Goal: Task Accomplishment & Management: Understand process/instructions

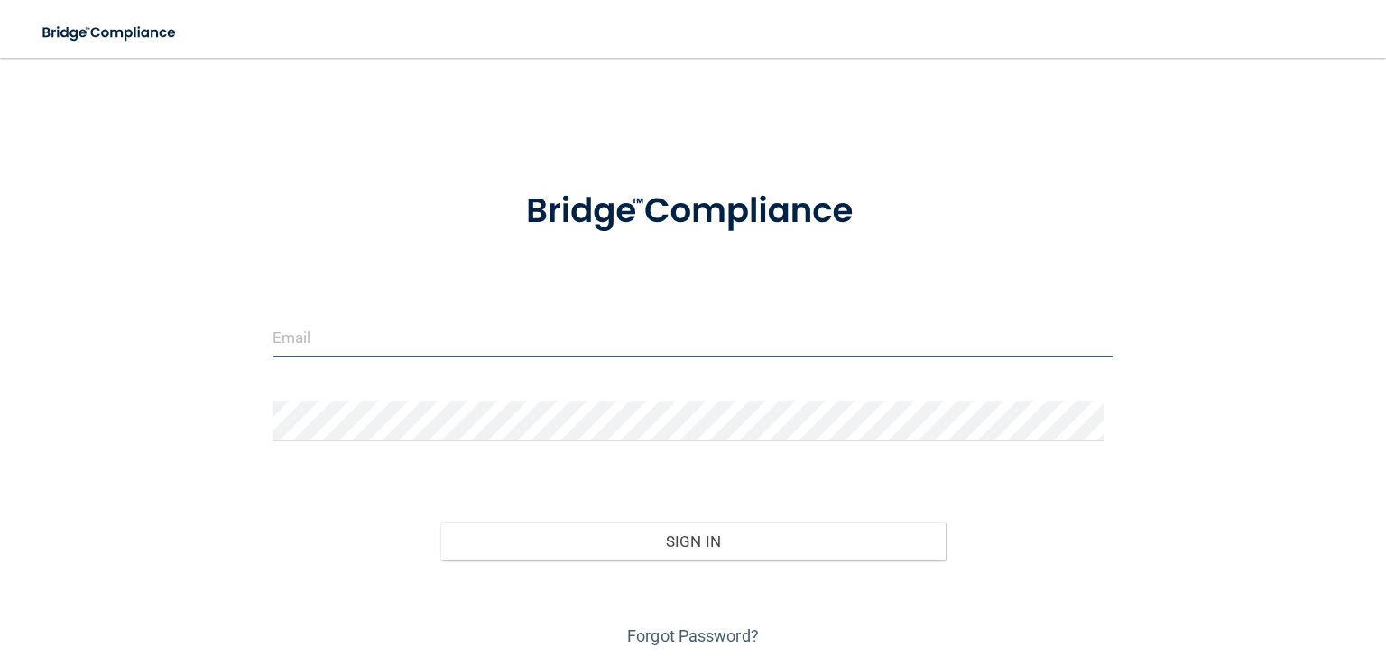
click at [429, 329] on input "email" at bounding box center [692, 337] width 841 height 41
type input "[EMAIL_ADDRESS][DOMAIN_NAME]"
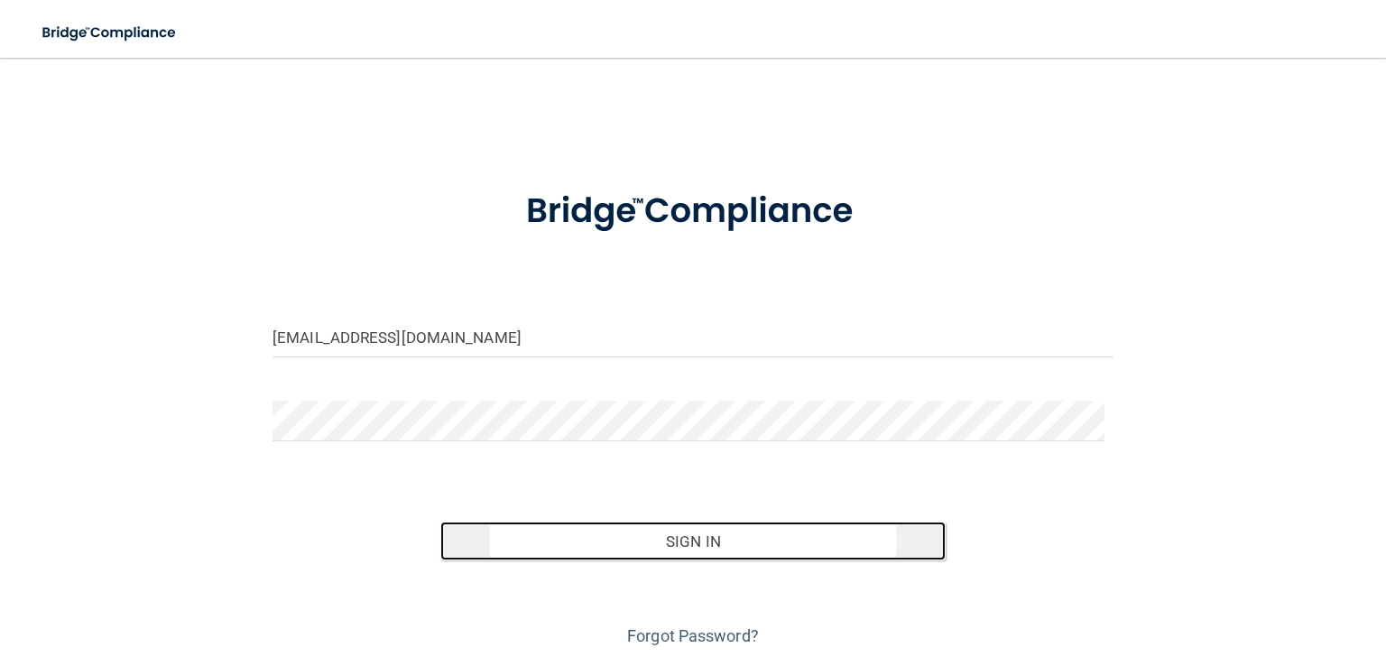
click at [686, 548] on button "Sign In" at bounding box center [692, 541] width 504 height 40
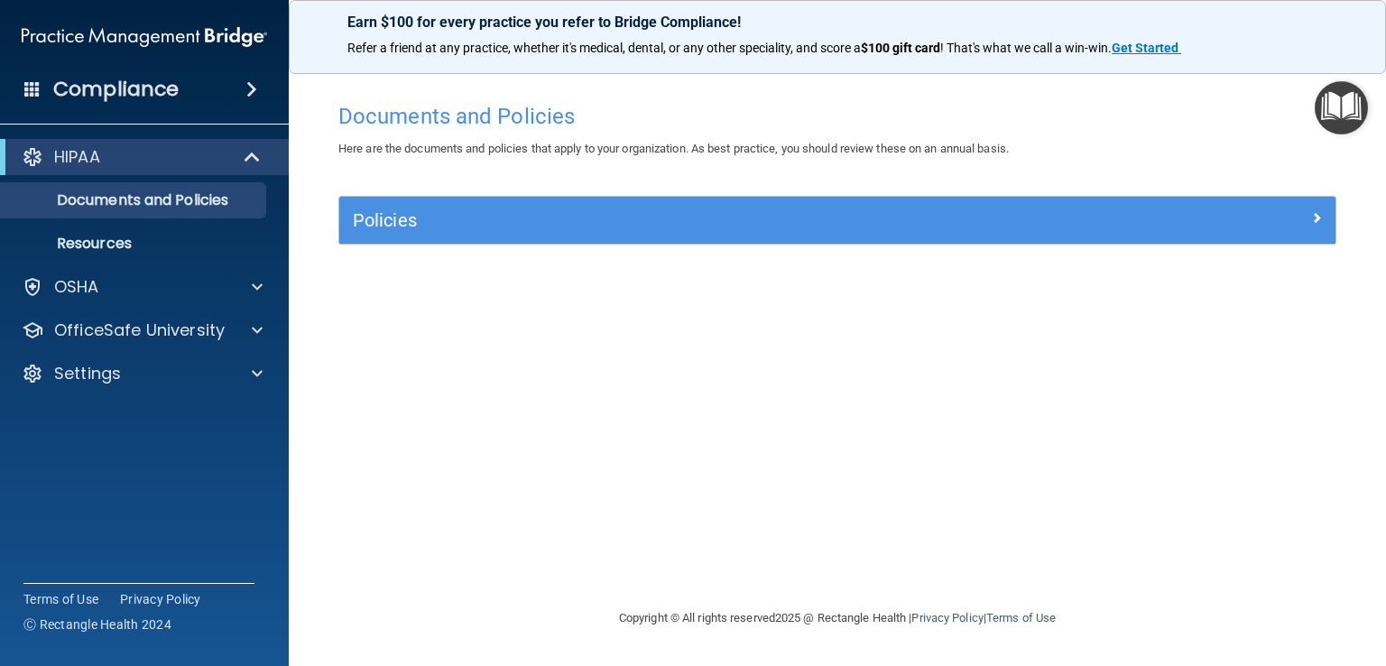
click at [1334, 103] on img "Open Resource Center" at bounding box center [1340, 107] width 53 height 53
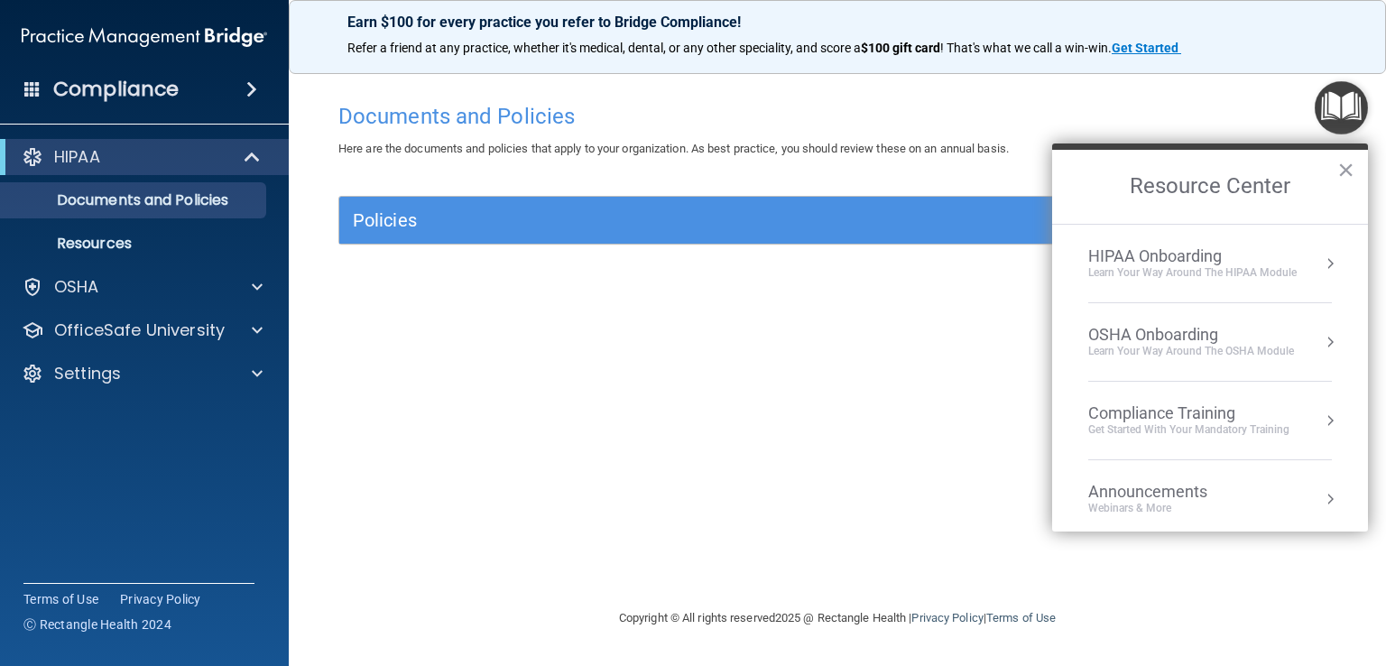
click at [1175, 419] on div "Compliance Training" at bounding box center [1188, 413] width 201 height 20
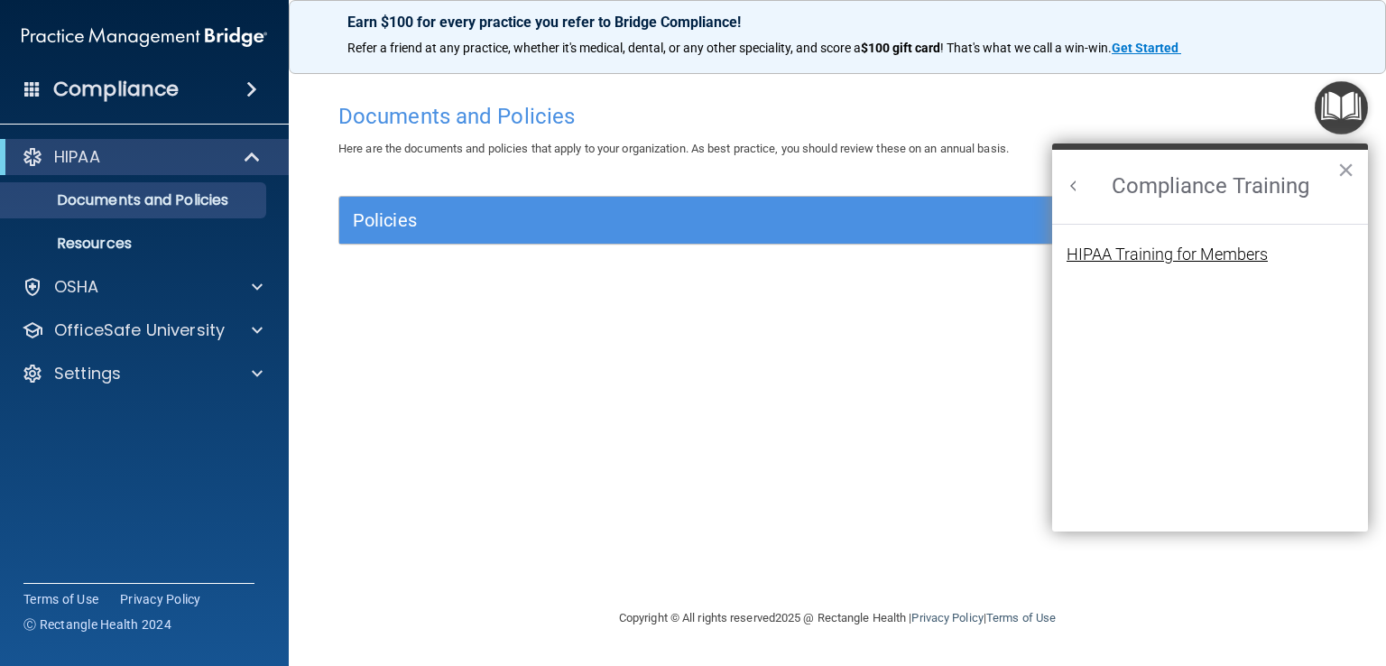
click at [1181, 260] on div "HIPAA Training for Members" at bounding box center [1166, 254] width 201 height 16
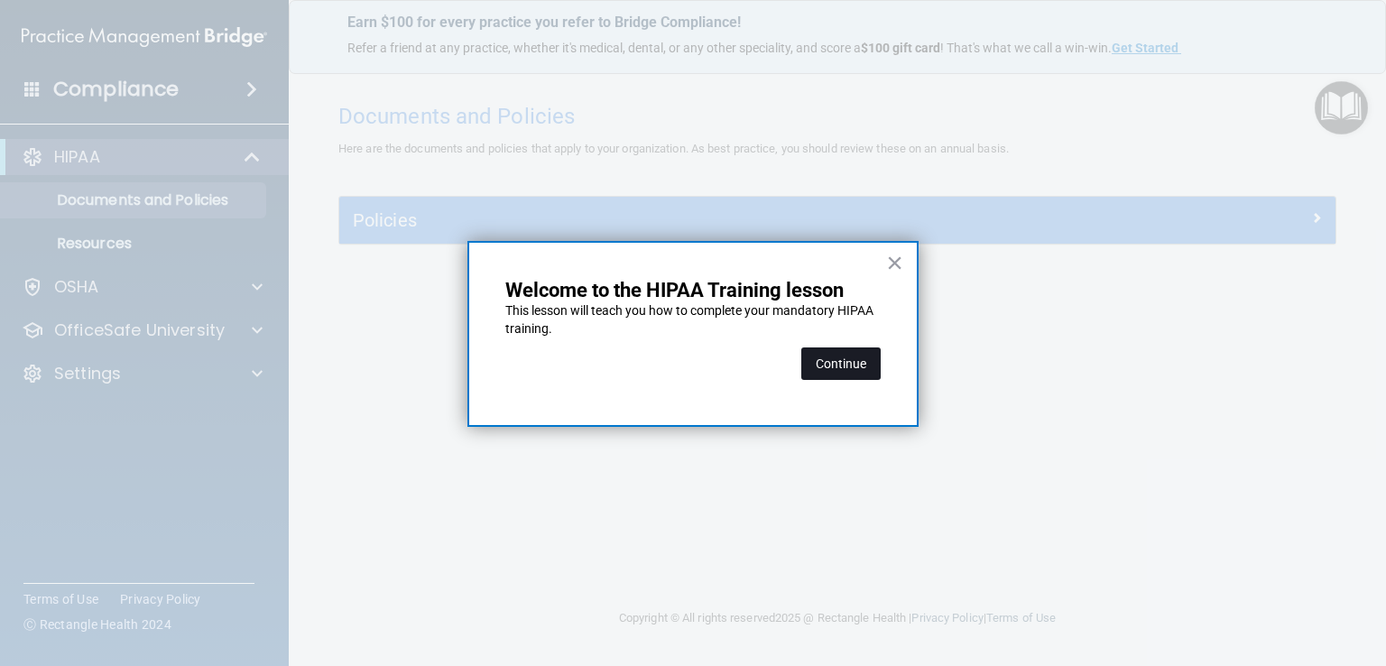
click at [827, 369] on button "Continue" at bounding box center [840, 363] width 79 height 32
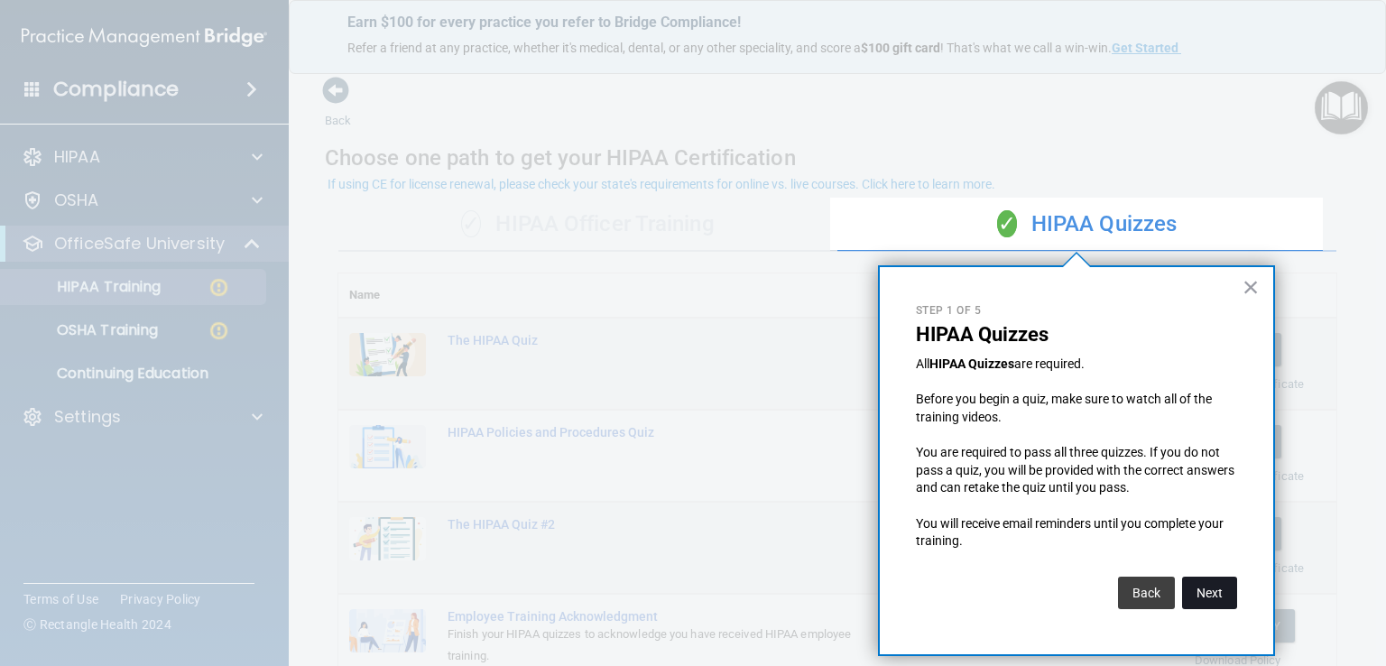
click at [1208, 593] on button "Next" at bounding box center [1209, 592] width 55 height 32
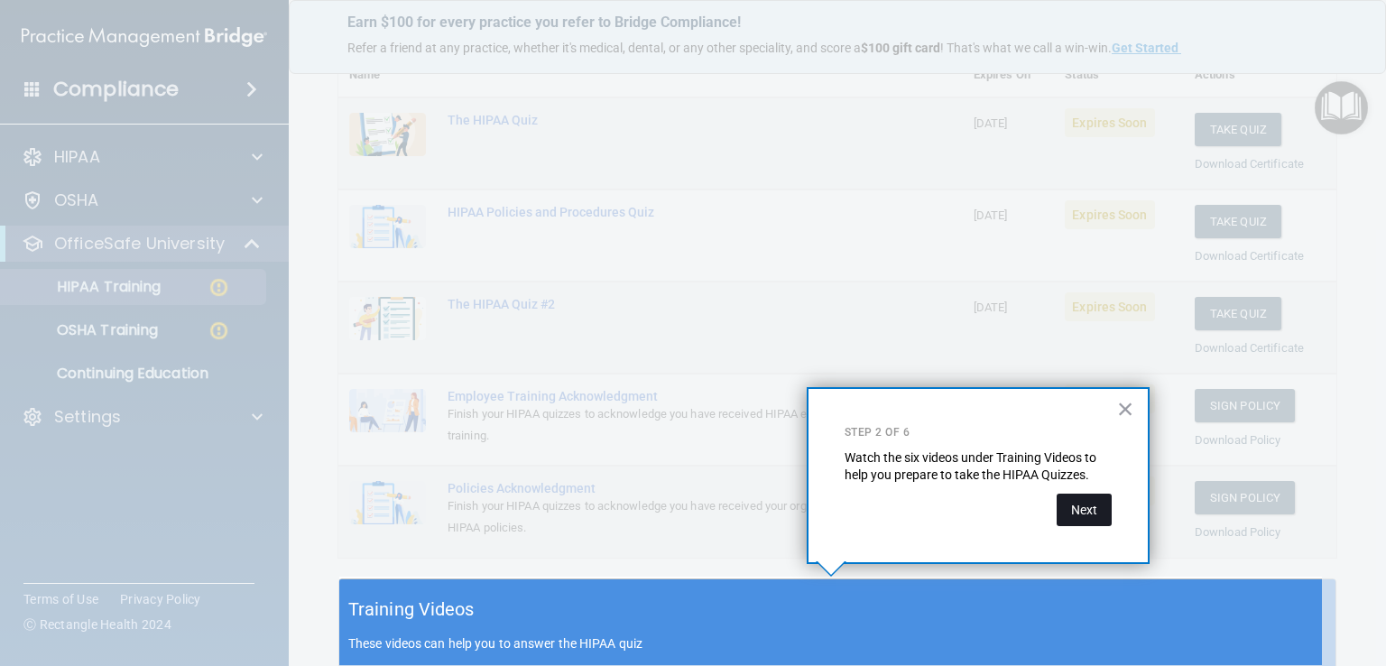
click at [1095, 513] on button "Next" at bounding box center [1083, 509] width 55 height 32
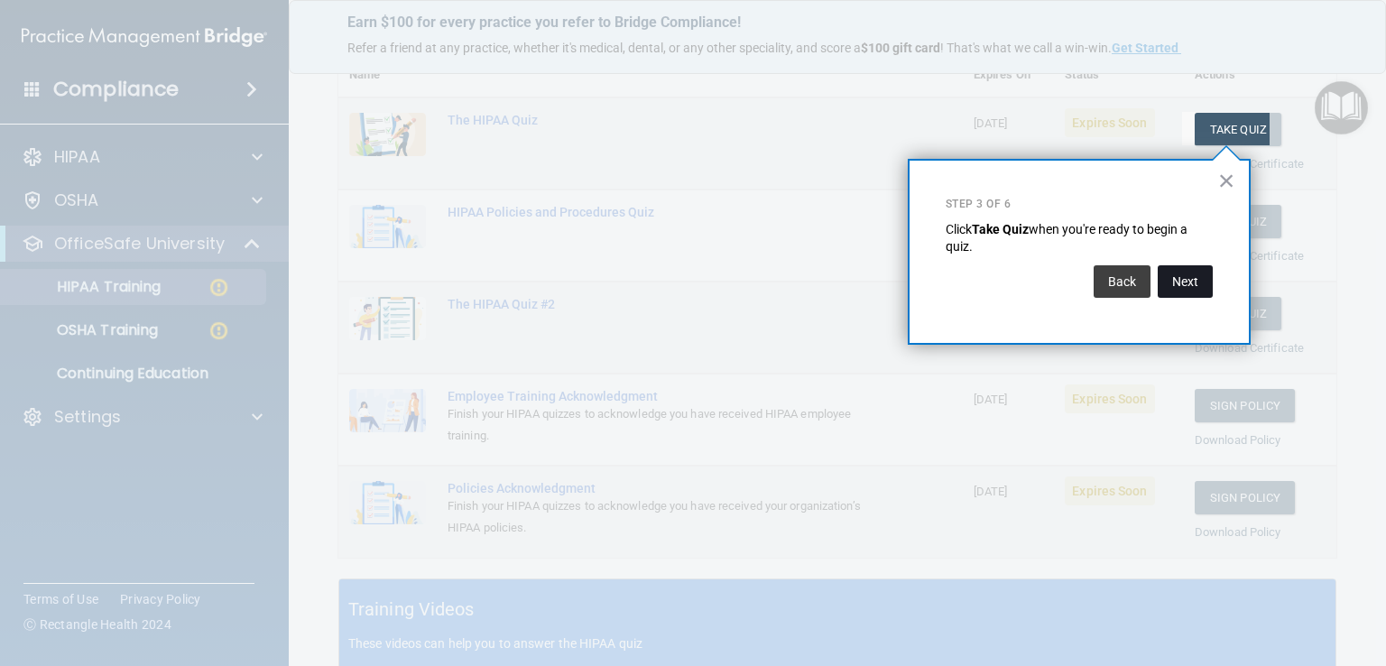
click at [1185, 278] on button "Next" at bounding box center [1184, 281] width 55 height 32
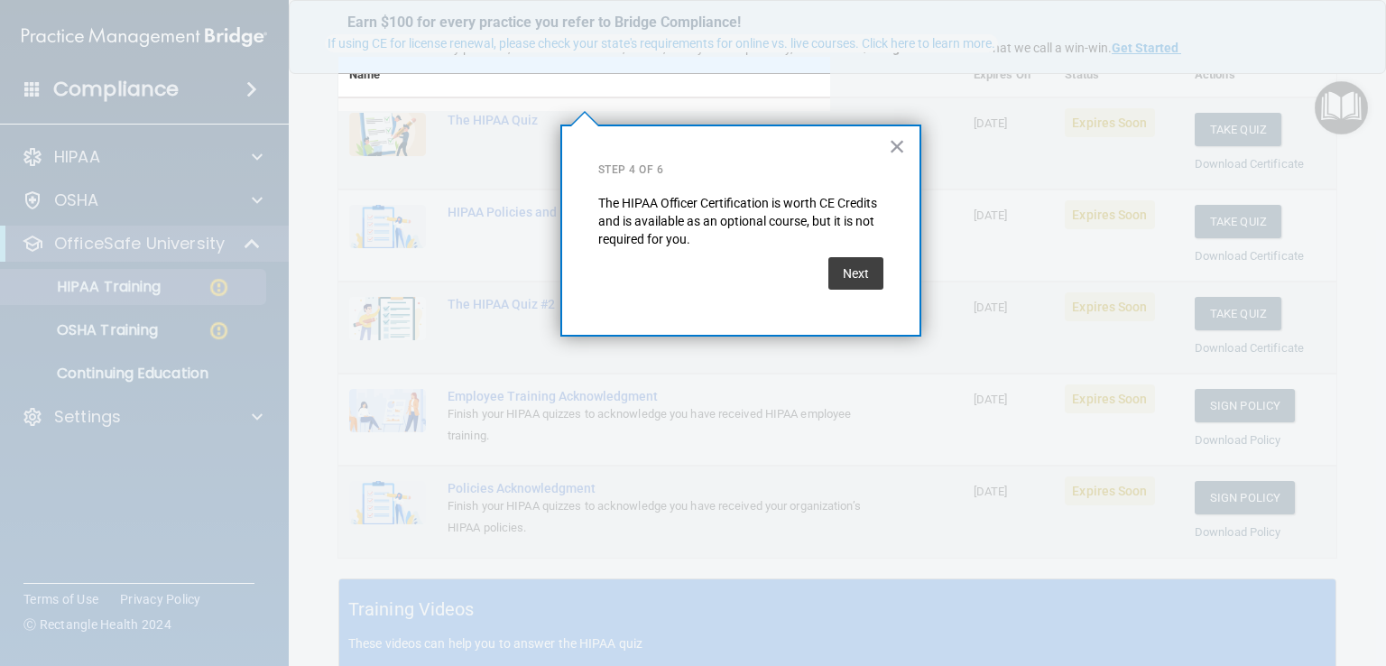
scroll to position [140, 0]
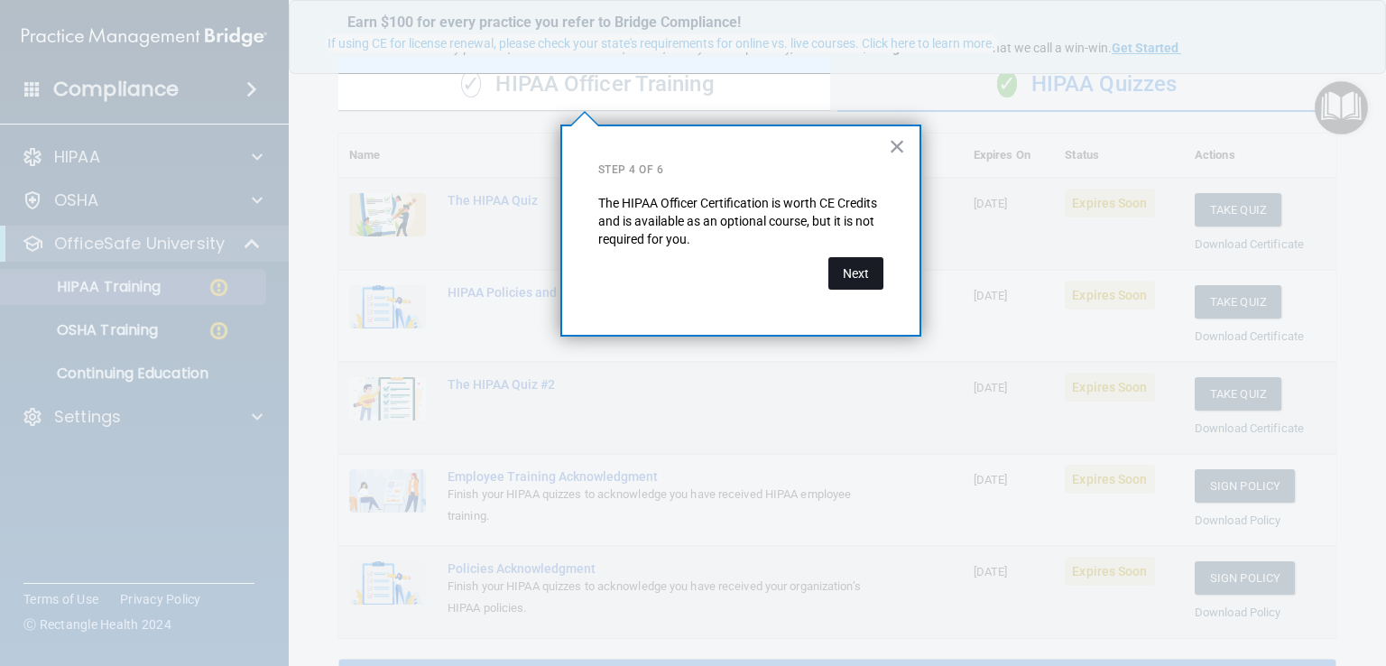
click at [846, 269] on button "Next" at bounding box center [855, 273] width 55 height 32
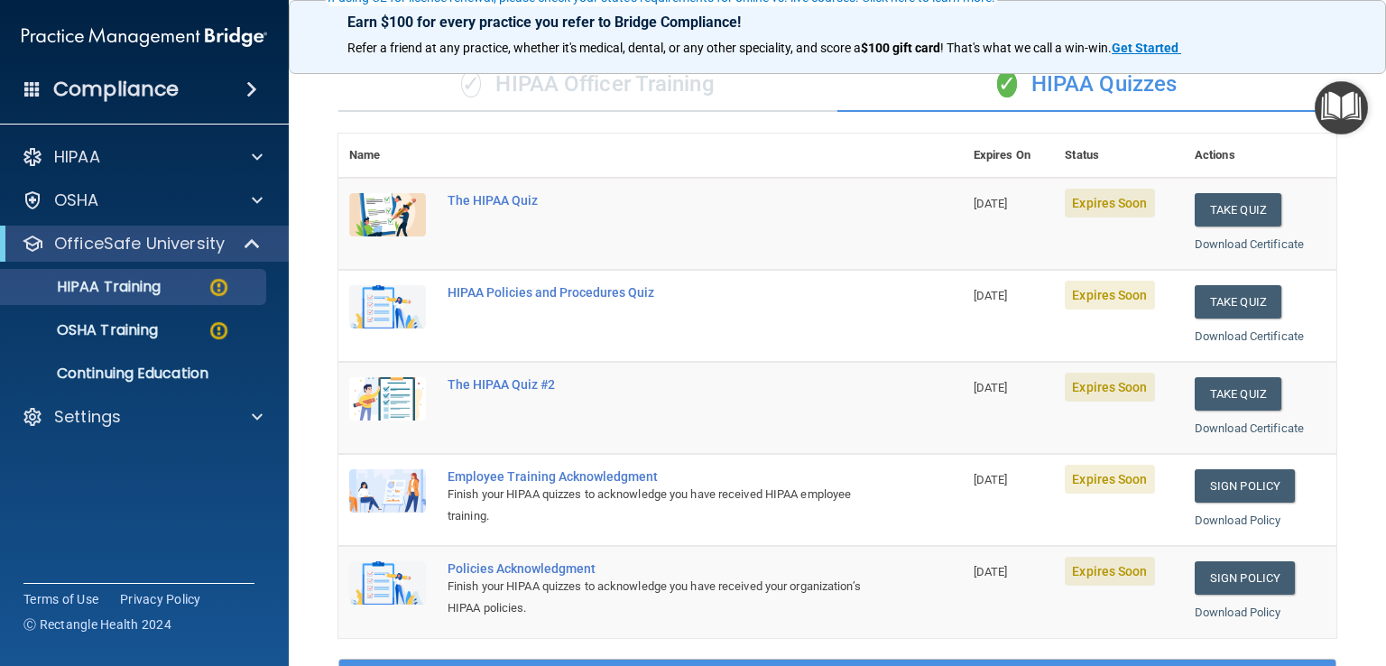
scroll to position [230, 0]
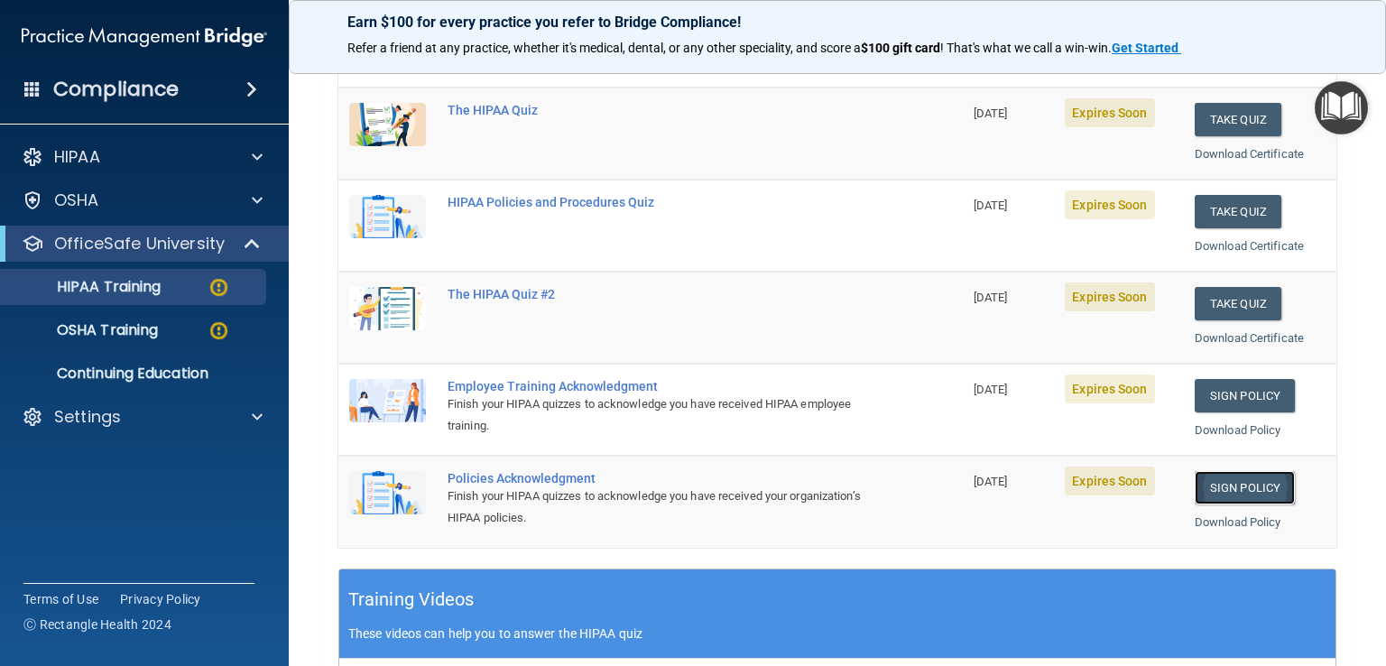
click at [1234, 477] on link "Sign Policy" at bounding box center [1244, 487] width 100 height 33
click at [1224, 394] on link "Sign Policy" at bounding box center [1244, 395] width 100 height 33
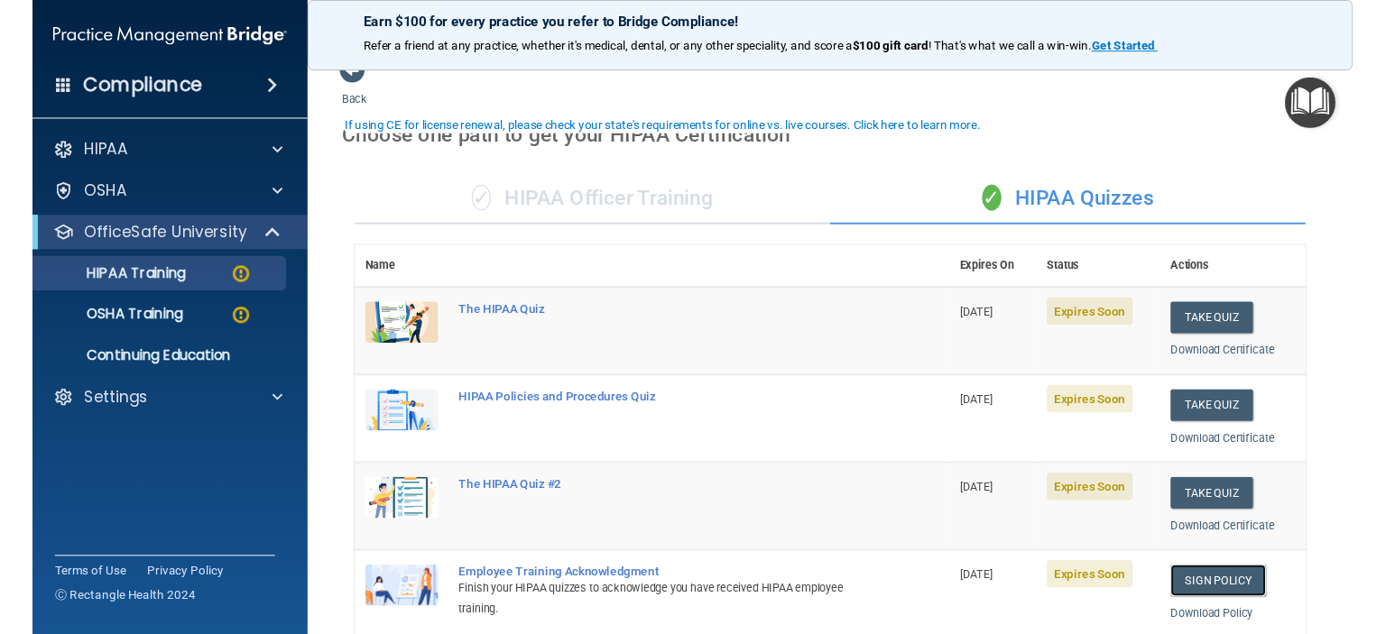
scroll to position [0, 0]
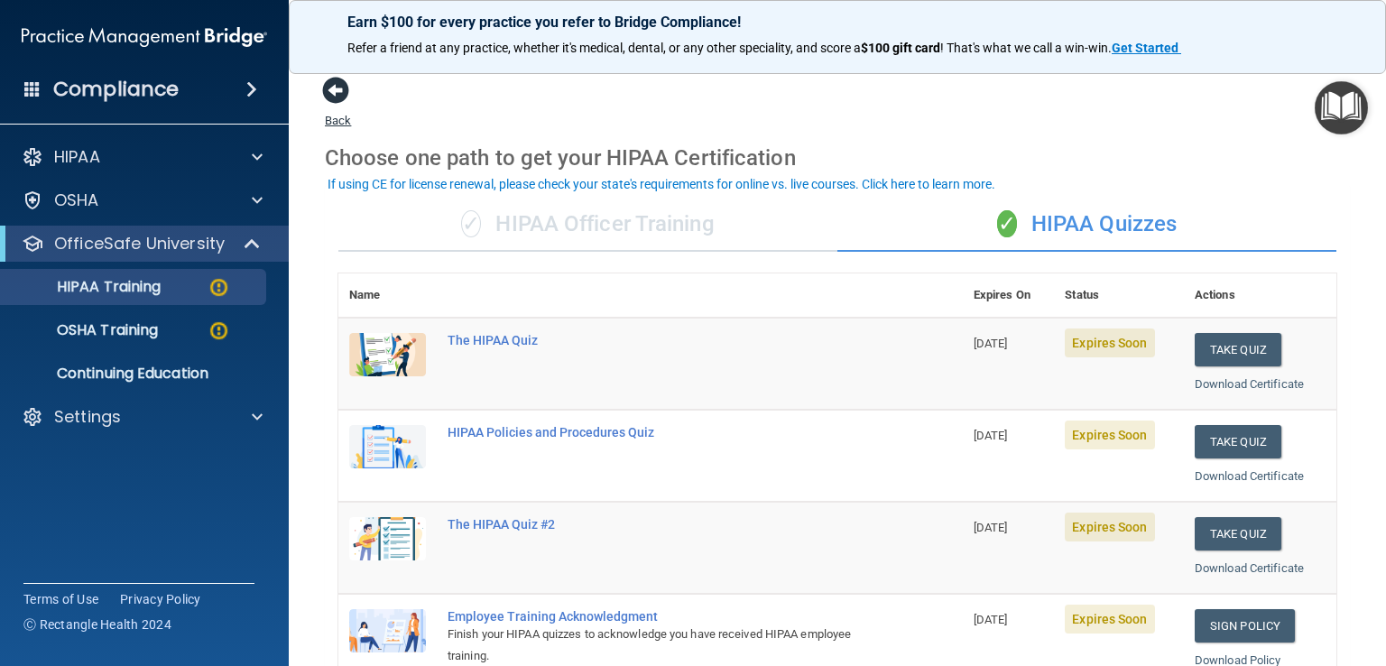
click at [339, 88] on span at bounding box center [335, 90] width 27 height 27
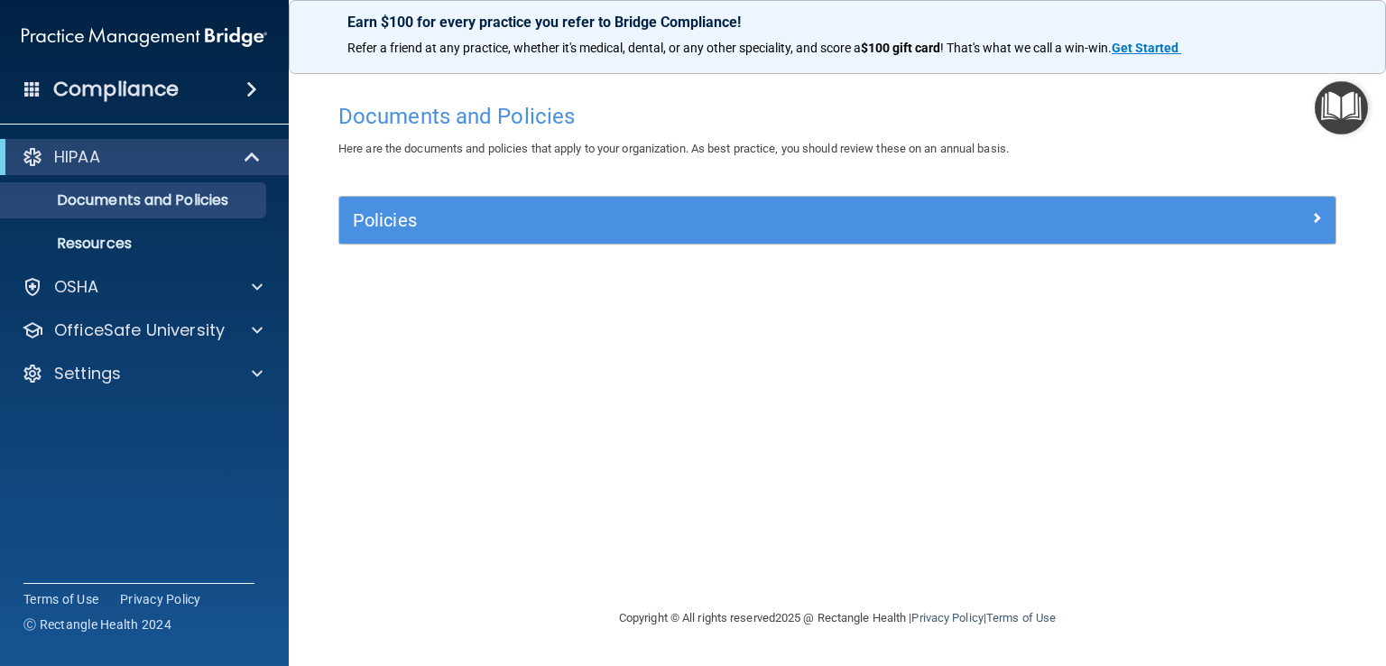
click at [32, 84] on span at bounding box center [32, 88] width 16 height 16
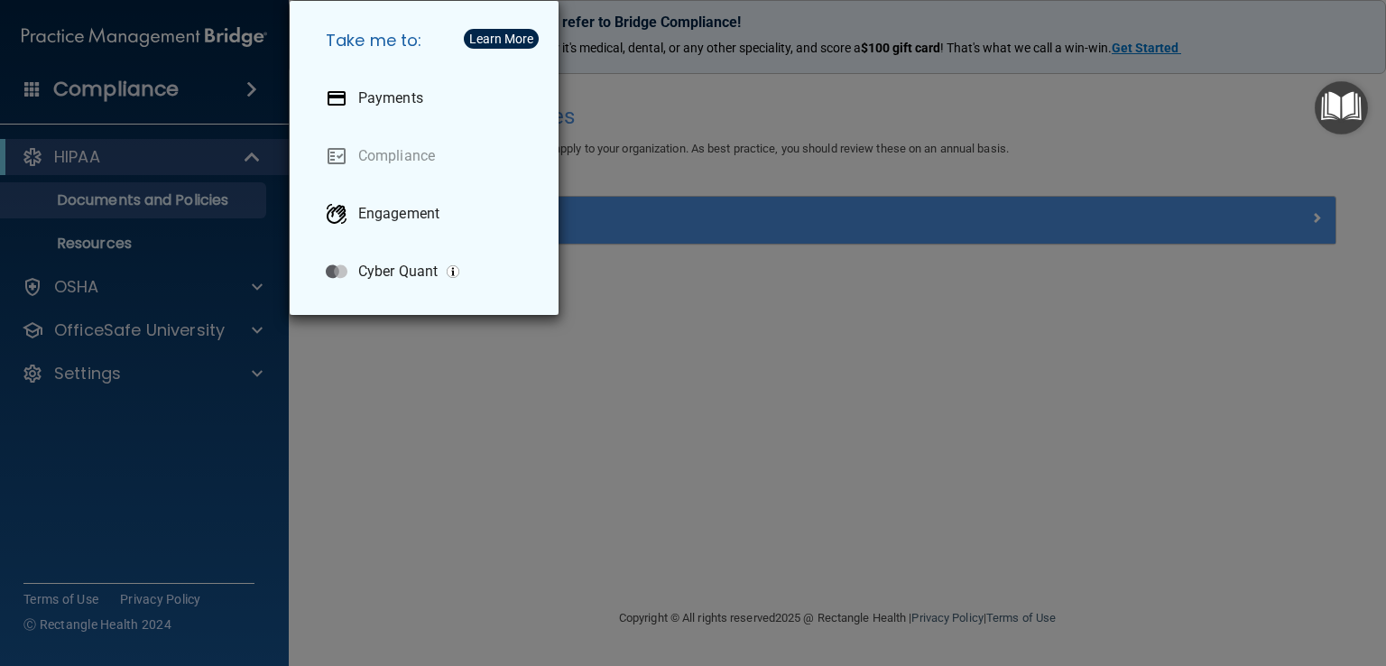
click at [783, 409] on div "Take me to: Payments Compliance Engagement Cyber Quant" at bounding box center [693, 333] width 1386 height 666
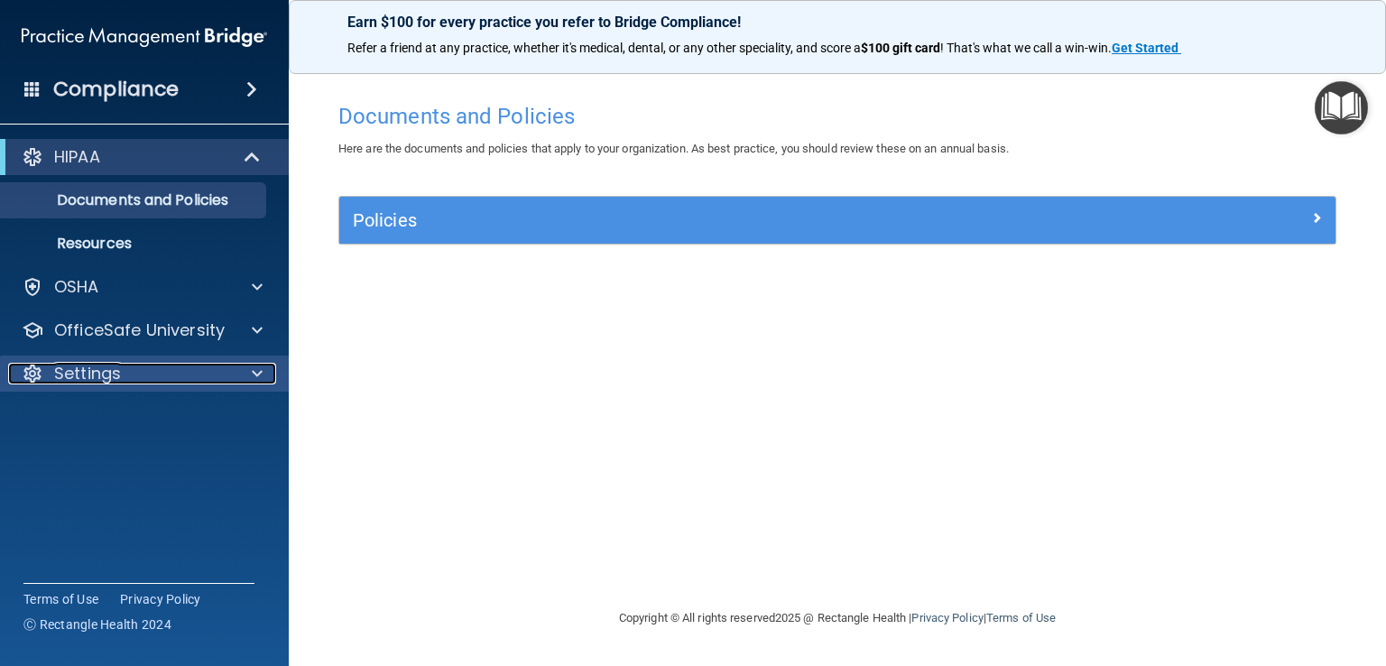
click at [84, 375] on p "Settings" at bounding box center [87, 374] width 67 height 22
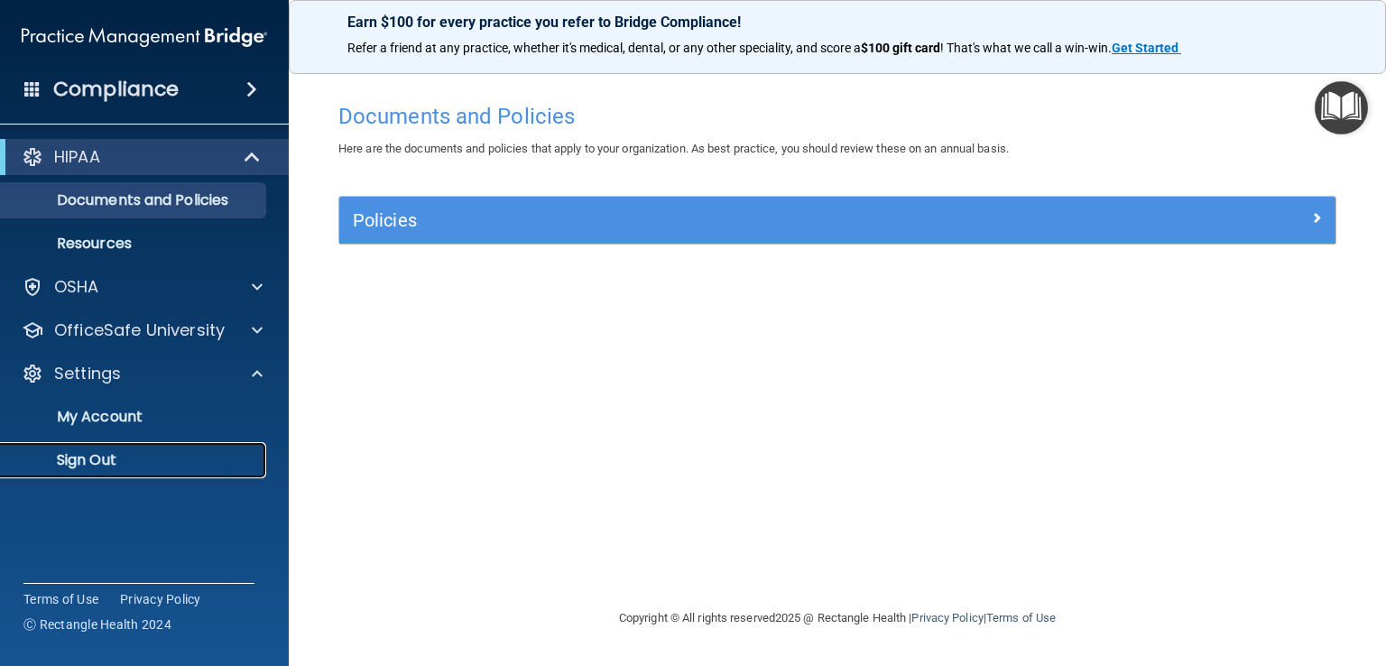
click at [100, 465] on p "Sign Out" at bounding box center [135, 460] width 246 height 18
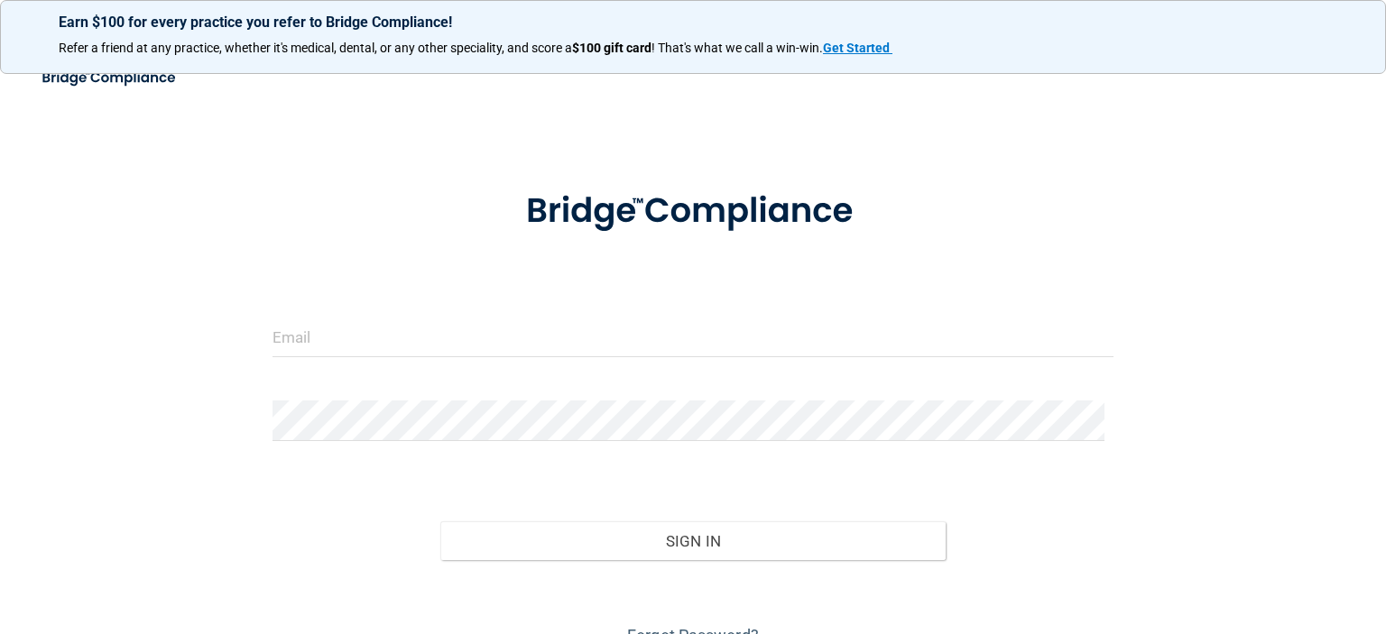
drag, startPoint x: 1262, startPoint y: 1, endPoint x: 1339, endPoint y: 229, distance: 240.8
click at [1339, 229] on main "Invalid email/password. You don't have permission to access that page. Sign In …" at bounding box center [693, 346] width 1386 height 576
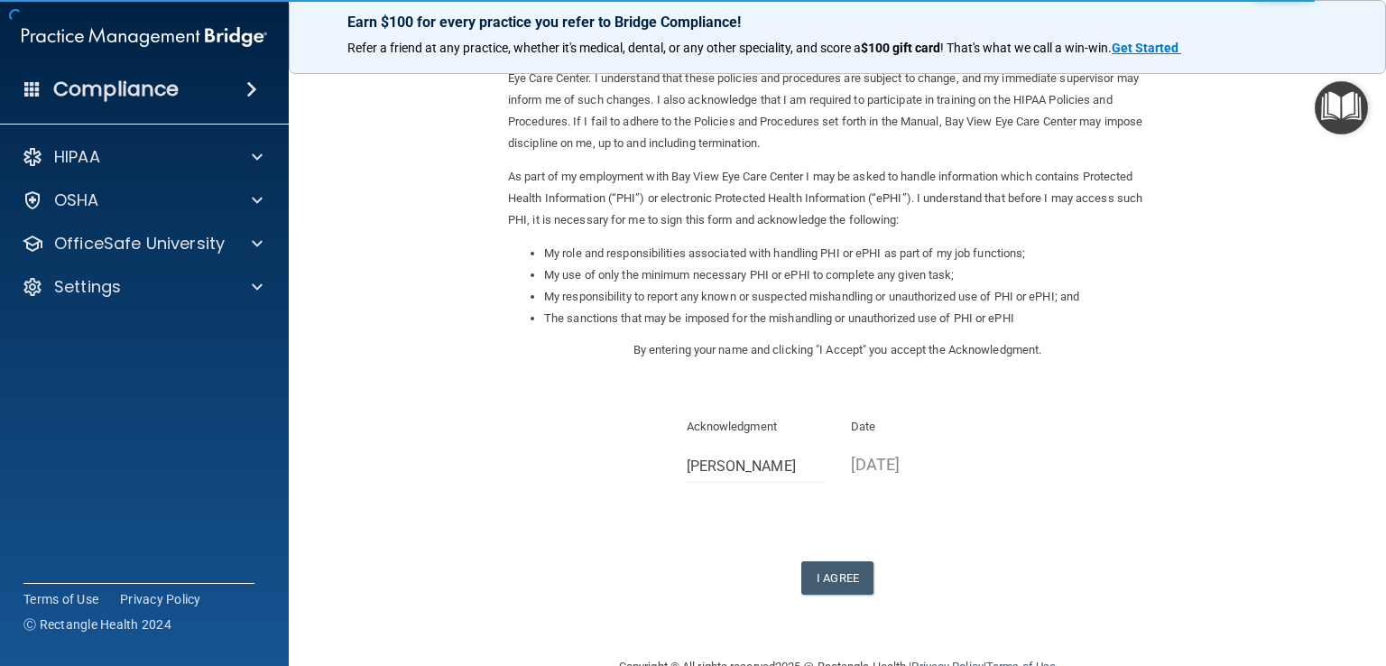
scroll to position [161, 0]
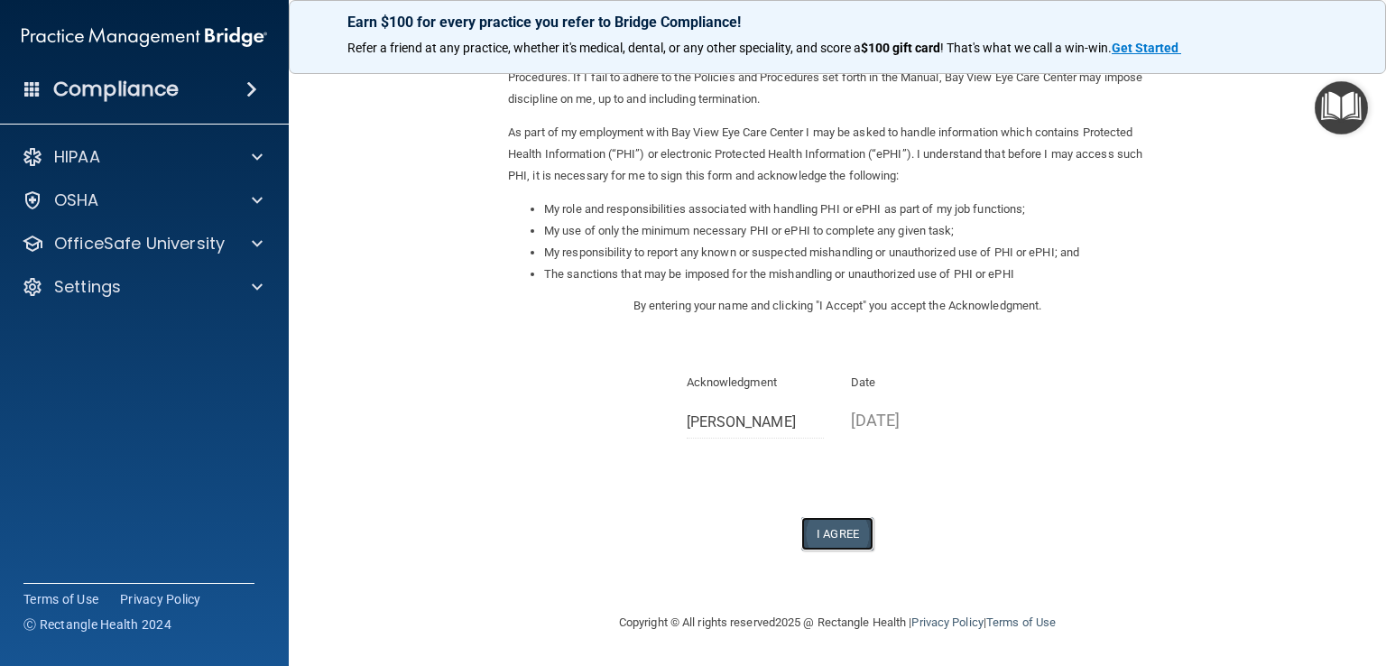
click at [828, 528] on button "I Agree" at bounding box center [837, 533] width 72 height 33
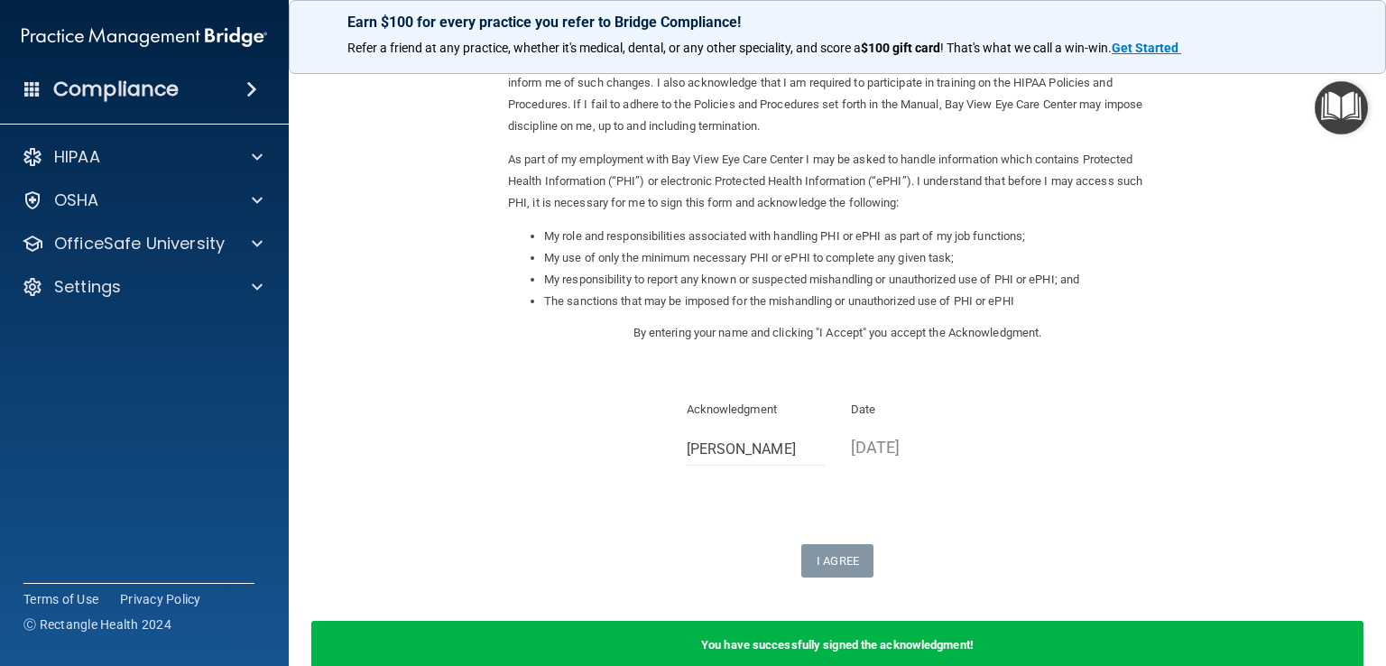
scroll to position [0, 0]
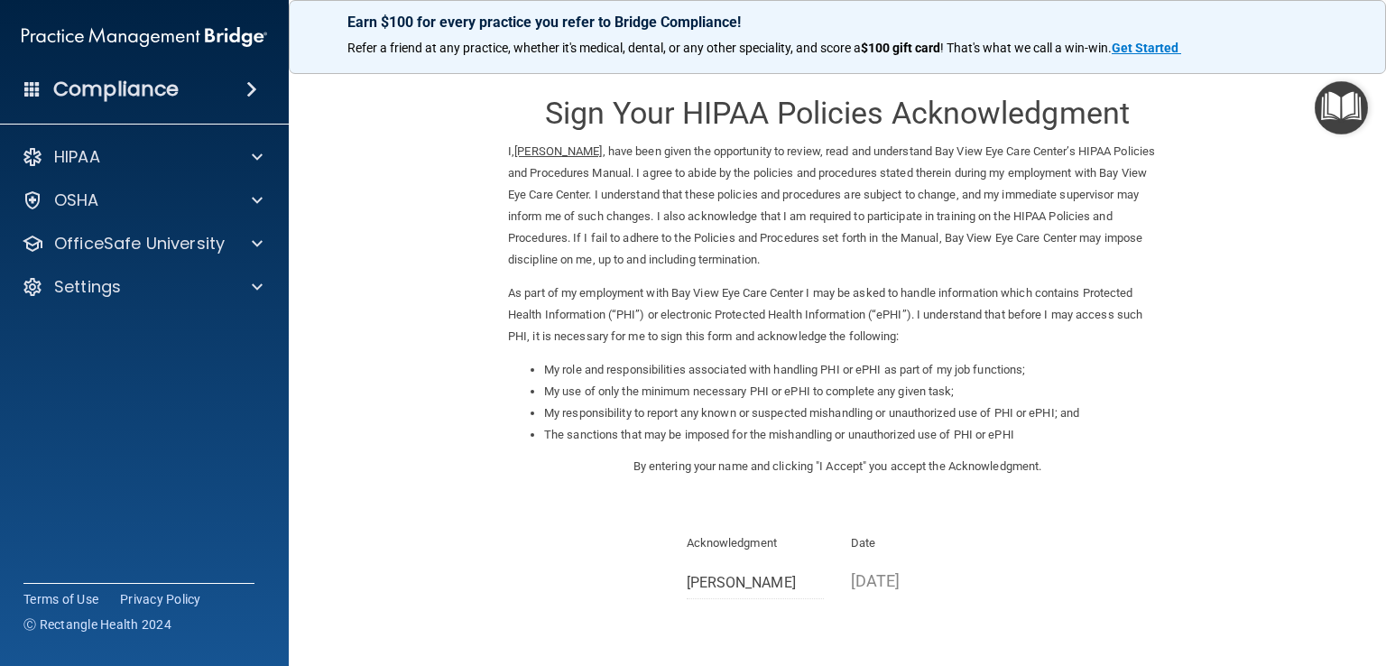
click at [246, 86] on span at bounding box center [251, 89] width 11 height 22
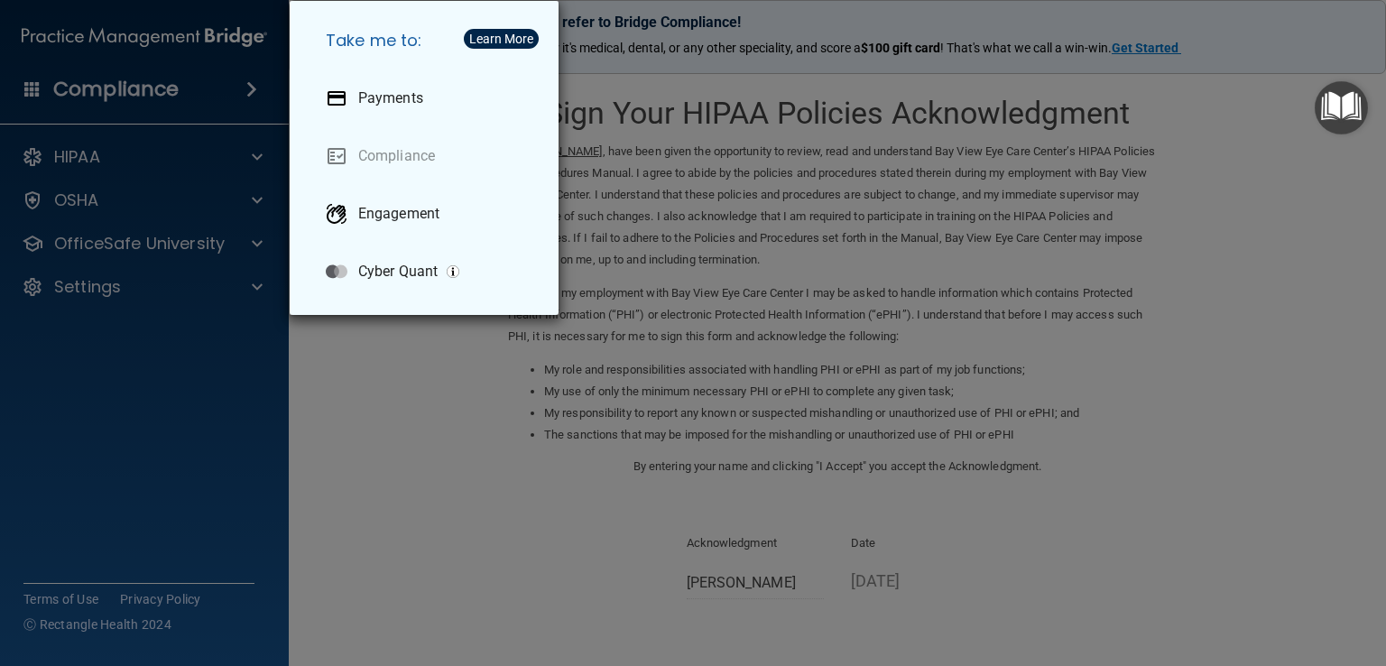
click at [99, 159] on div "Take me to: Payments Compliance Engagement Cyber Quant" at bounding box center [693, 333] width 1386 height 666
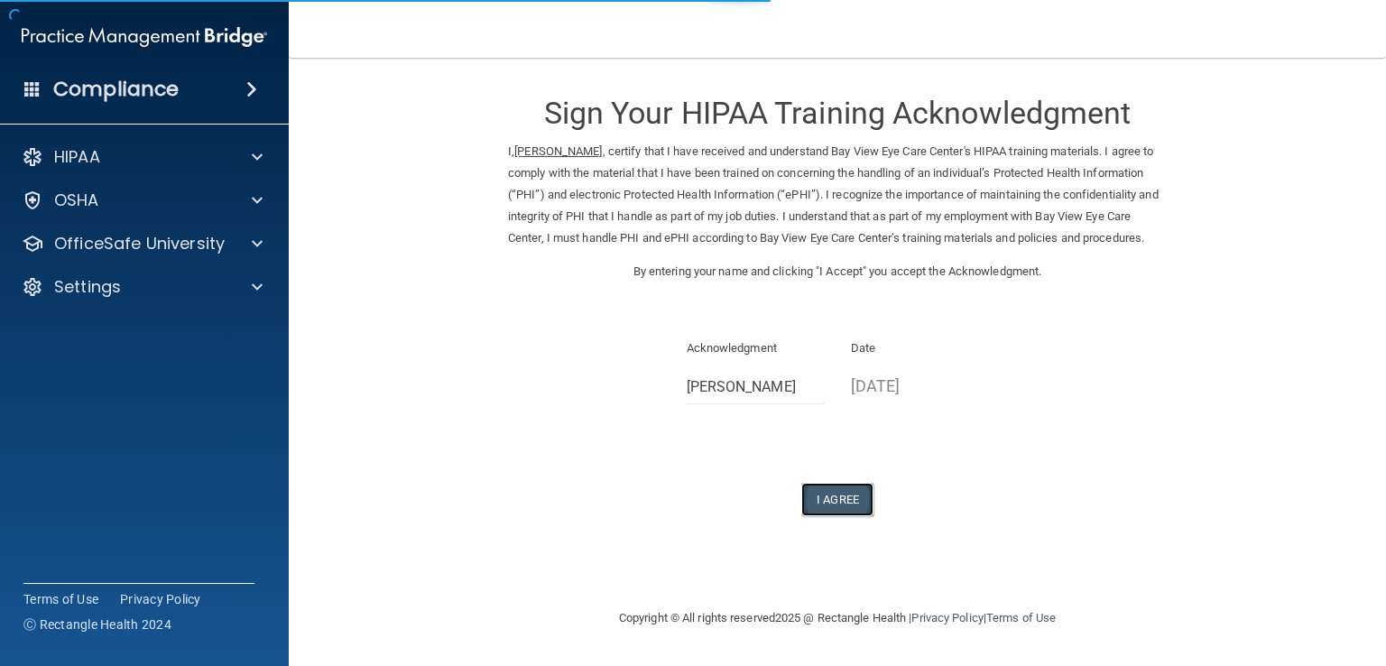
click at [826, 511] on button "I Agree" at bounding box center [837, 499] width 72 height 33
